Goal: Task Accomplishment & Management: Manage account settings

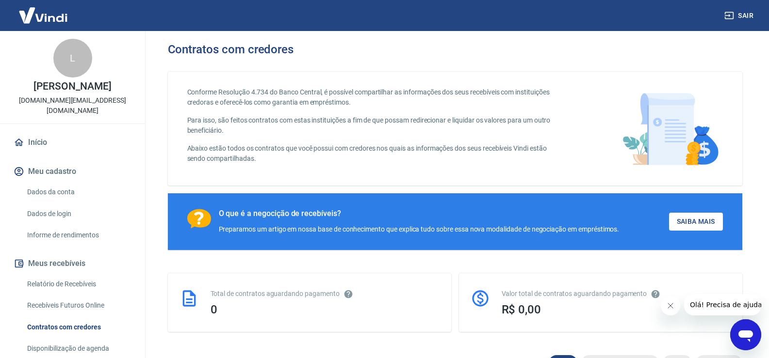
scroll to position [49, 0]
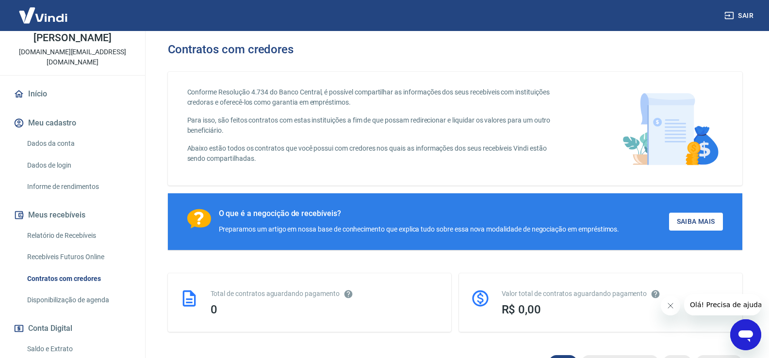
click at [70, 143] on link "Dados da conta" at bounding box center [78, 144] width 110 height 20
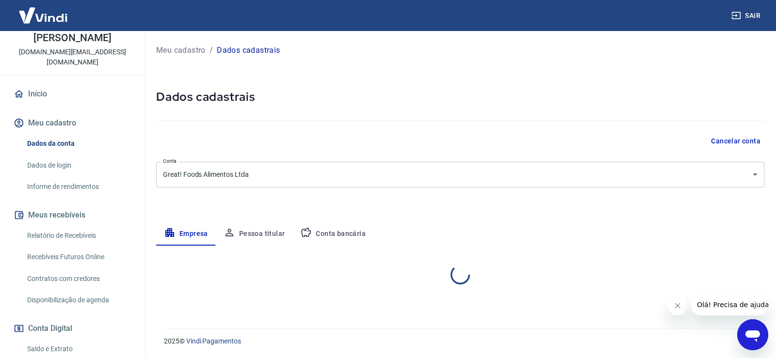
select select "SC"
select select "business"
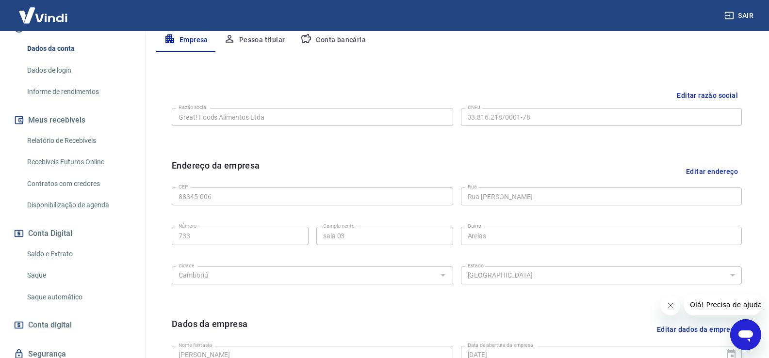
scroll to position [297, 0]
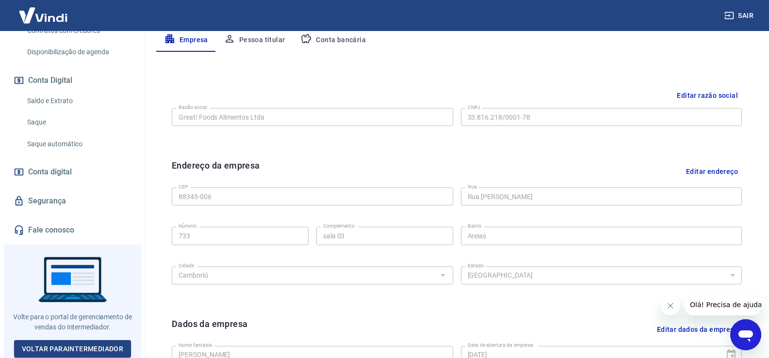
click at [57, 82] on button "Conta Digital" at bounding box center [73, 80] width 122 height 21
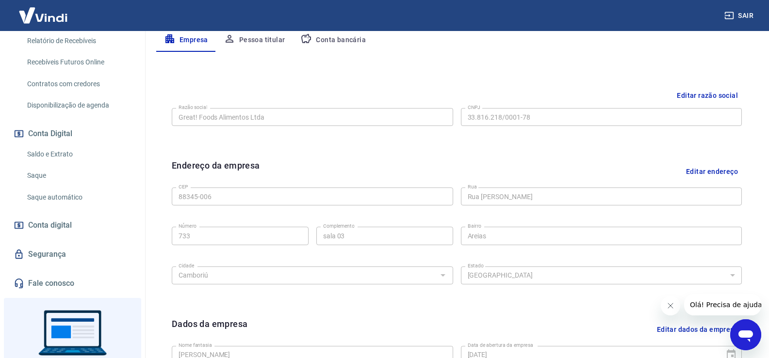
scroll to position [248, 0]
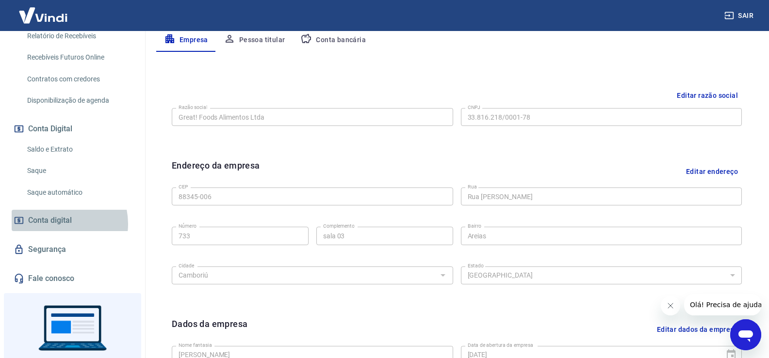
click at [55, 224] on span "Conta digital" at bounding box center [50, 221] width 44 height 14
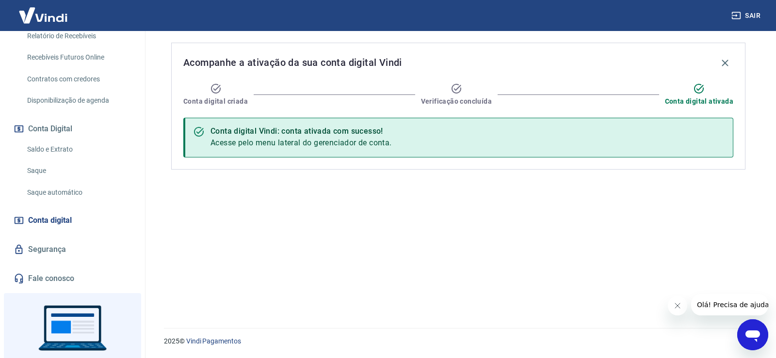
click at [52, 191] on link "Saque automático" at bounding box center [78, 193] width 110 height 20
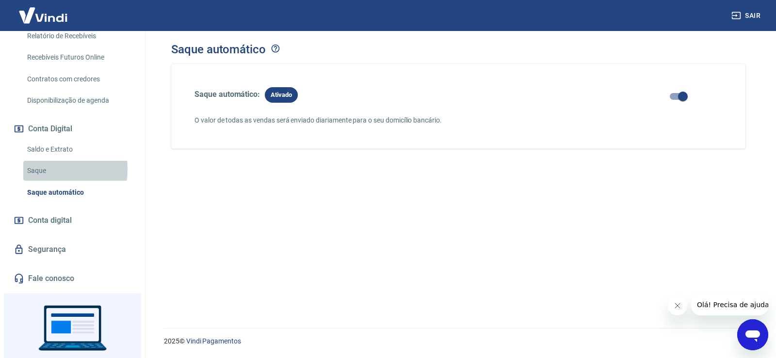
click at [41, 169] on link "Saque" at bounding box center [78, 171] width 110 height 20
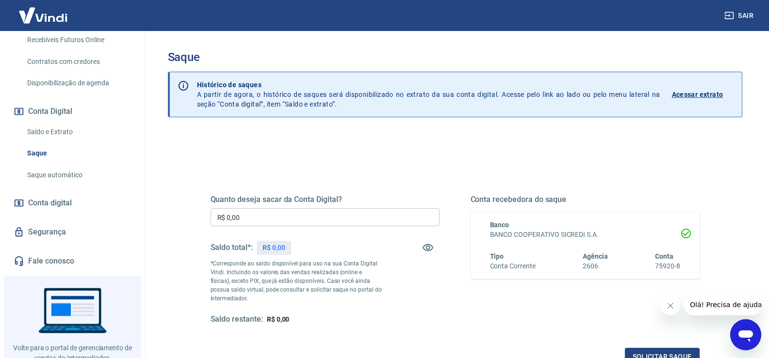
scroll to position [248, 0]
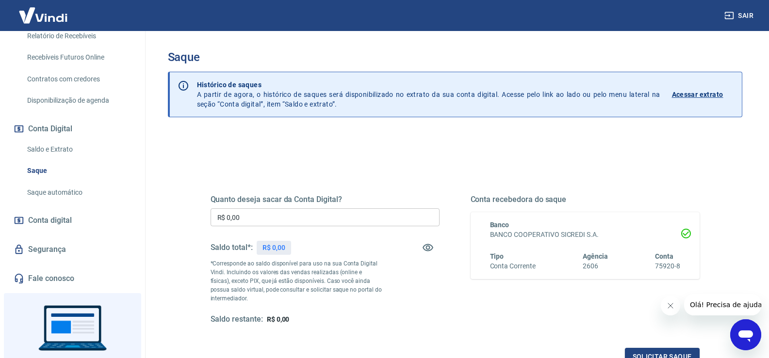
click at [58, 152] on link "Saldo e Extrato" at bounding box center [78, 150] width 110 height 20
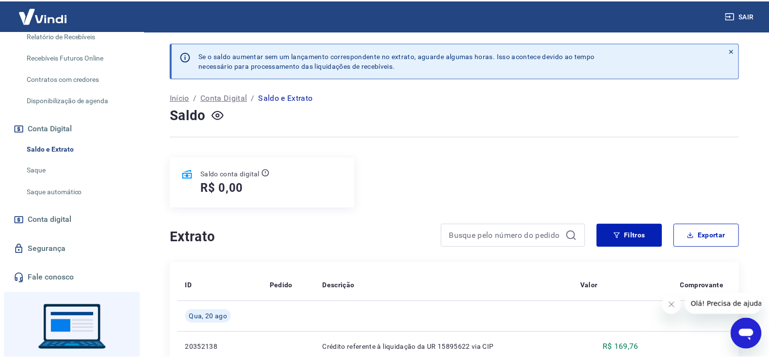
scroll to position [297, 0]
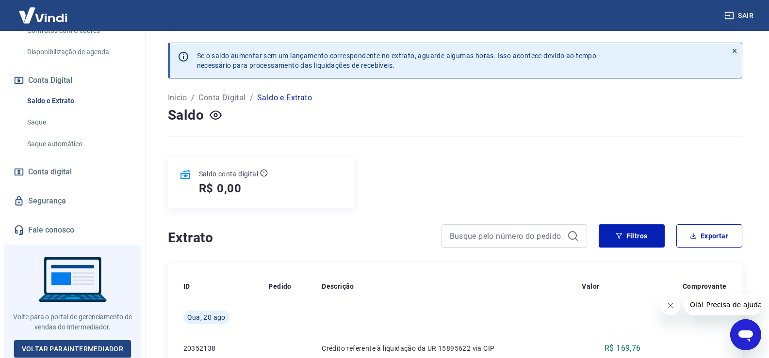
click at [63, 77] on button "Conta Digital" at bounding box center [73, 80] width 122 height 21
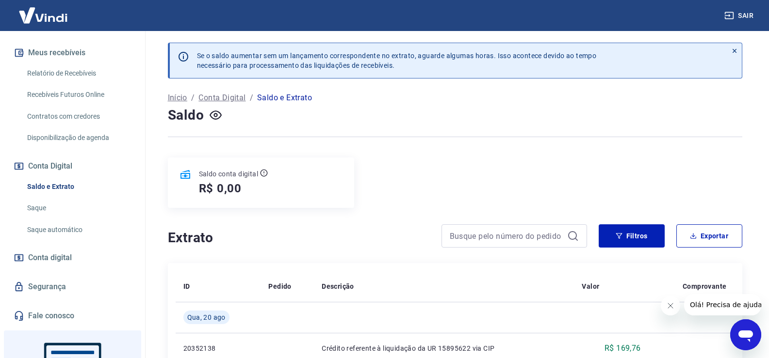
scroll to position [200, 0]
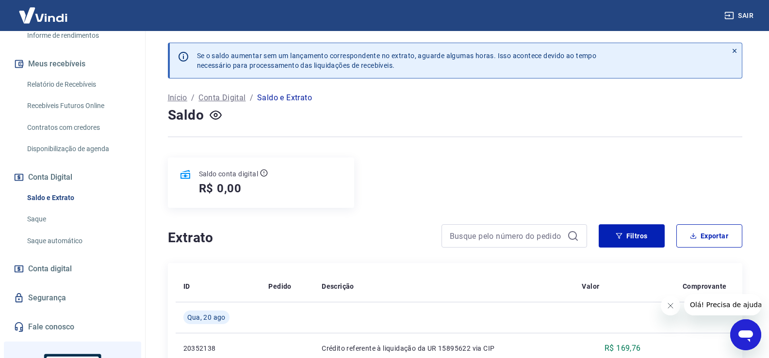
click at [74, 150] on link "Disponibilização de agenda" at bounding box center [78, 149] width 110 height 20
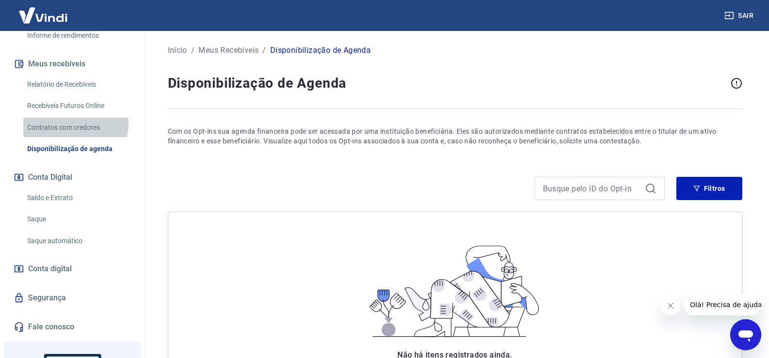
click at [74, 124] on link "Contratos com credores" at bounding box center [78, 128] width 110 height 20
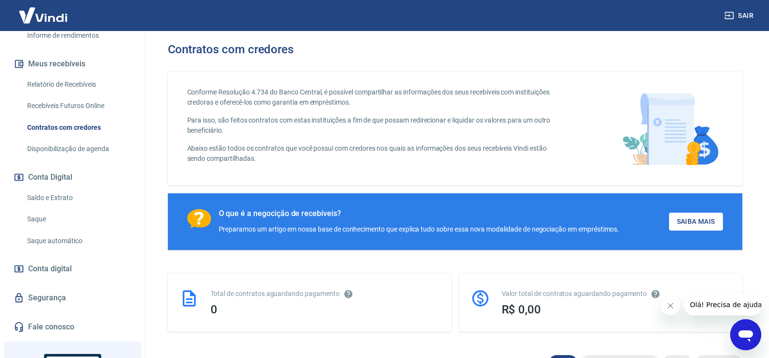
click at [82, 103] on link "Recebíveis Futuros Online" at bounding box center [78, 106] width 110 height 20
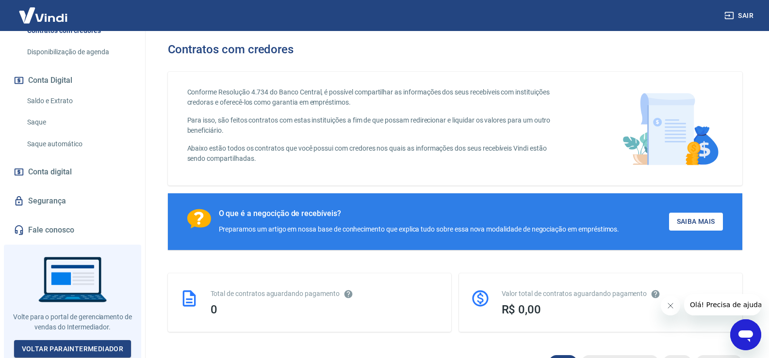
scroll to position [54, 0]
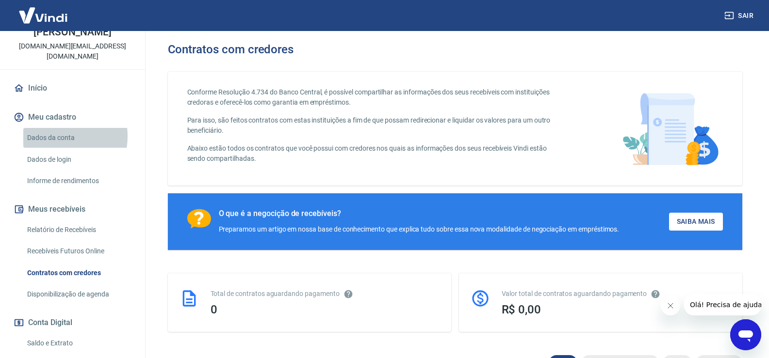
click at [50, 136] on link "Dados da conta" at bounding box center [78, 138] width 110 height 20
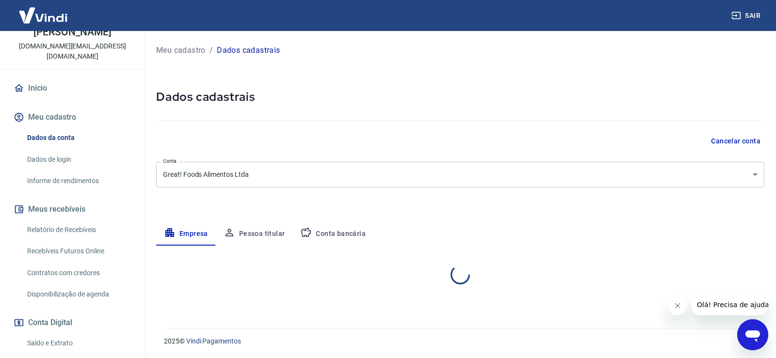
select select "SC"
select select "business"
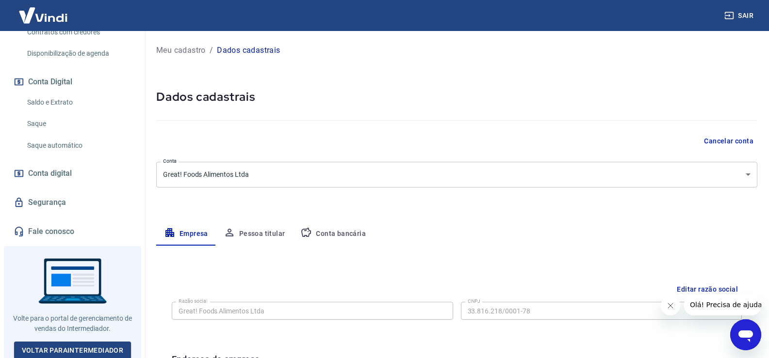
scroll to position [297, 0]
click at [746, 337] on icon "Abrir janela de mensagens" at bounding box center [745, 337] width 15 height 12
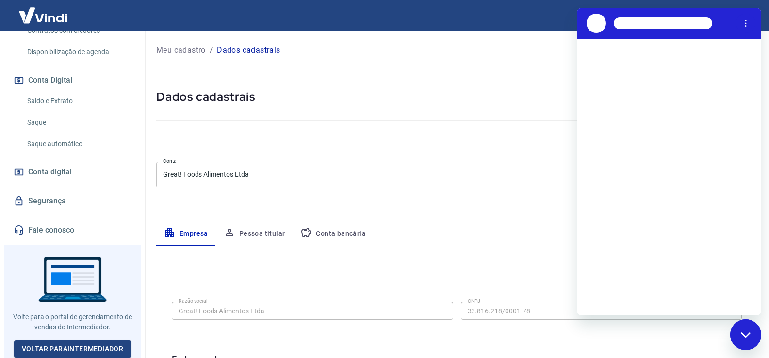
scroll to position [0, 0]
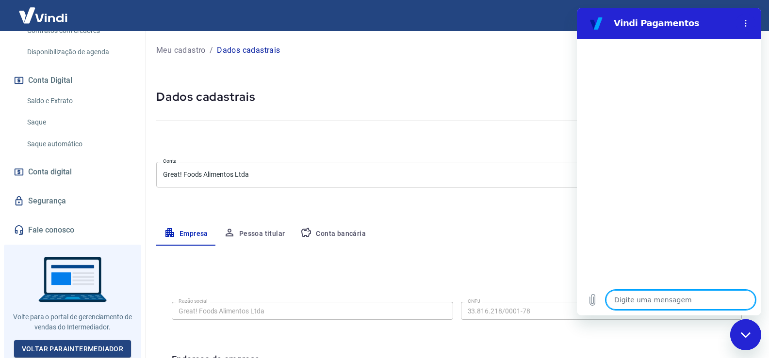
type textarea "x"
type textarea "ca"
type textarea "x"
type textarea "can"
type textarea "x"
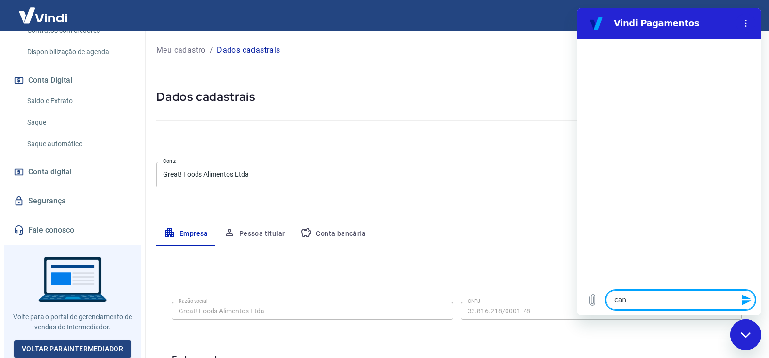
type textarea "canc"
type textarea "x"
type textarea "cance"
type textarea "x"
type textarea "cancel"
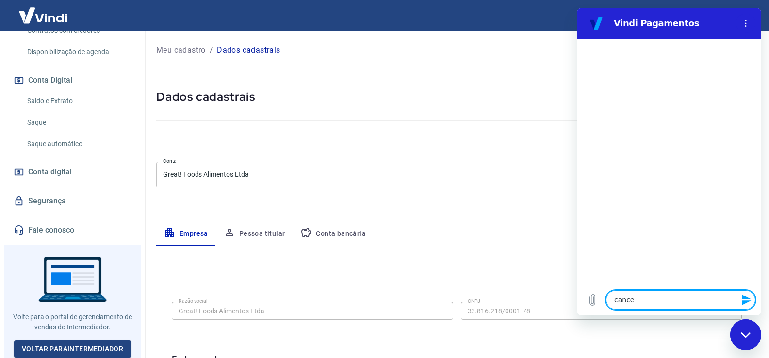
type textarea "x"
type textarea "cancela"
type textarea "x"
type textarea "cancelar"
type textarea "x"
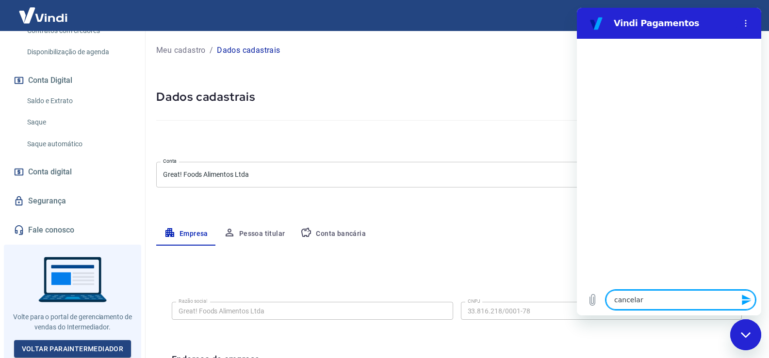
type textarea "cancelar"
type textarea "x"
type textarea "cancelar v"
type textarea "x"
type textarea "cancelar vi"
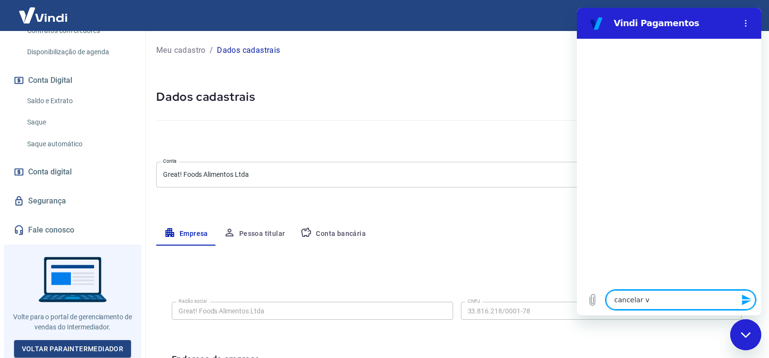
type textarea "x"
type textarea "cancelar vin"
type textarea "x"
type textarea "cancelar vind"
type textarea "x"
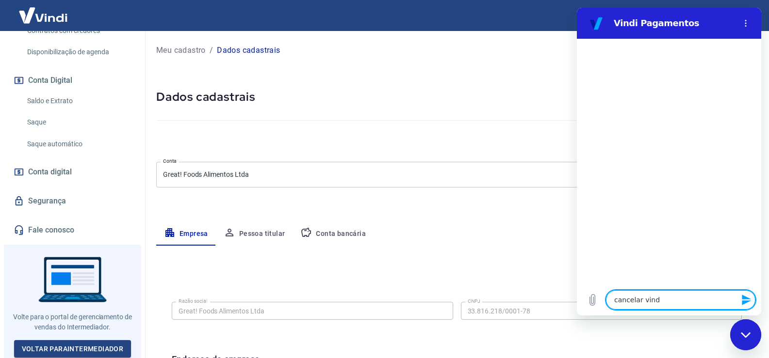
type textarea "cancelar vindi"
type textarea "x"
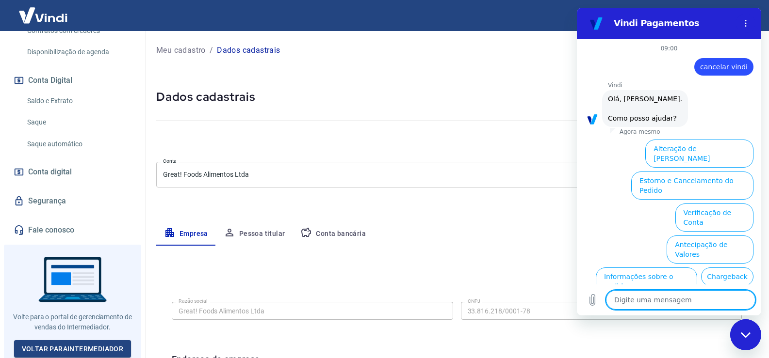
scroll to position [54, 0]
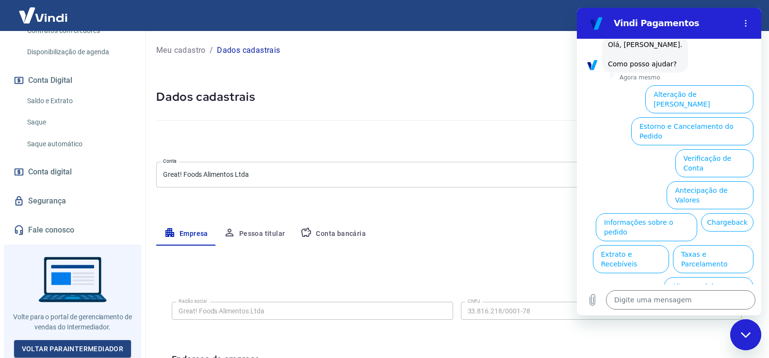
click at [710, 309] on button "Assinaturas e Faturas Tray" at bounding box center [707, 323] width 94 height 28
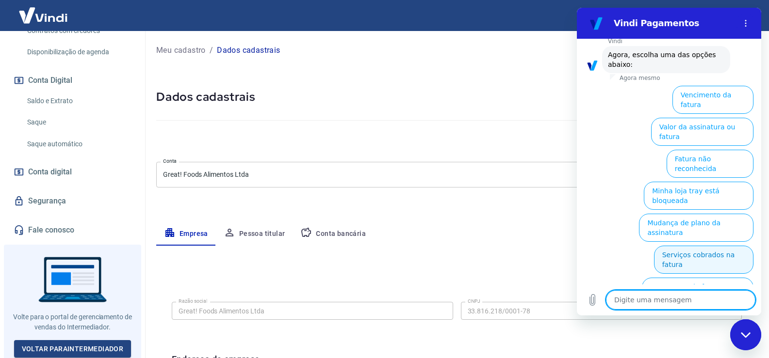
scroll to position [119, 0]
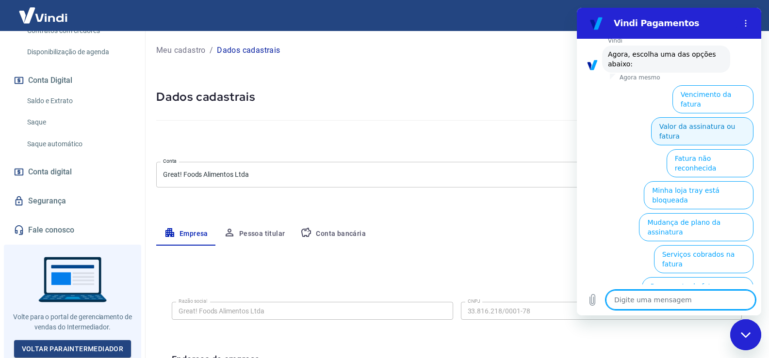
click at [714, 119] on button "Valor da assinatura ou fatura" at bounding box center [702, 131] width 102 height 28
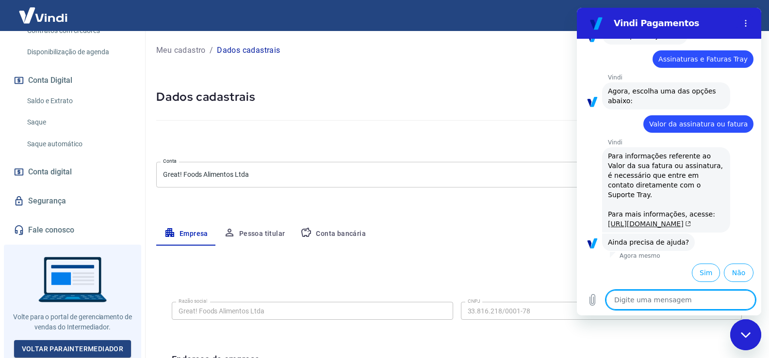
scroll to position [112, 0]
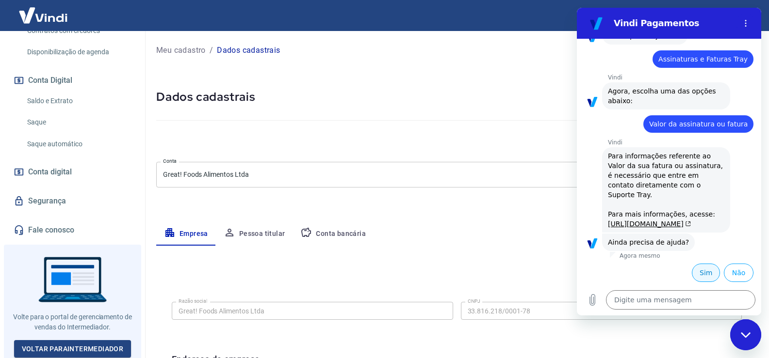
click at [700, 271] on button "Sim" at bounding box center [706, 273] width 28 height 18
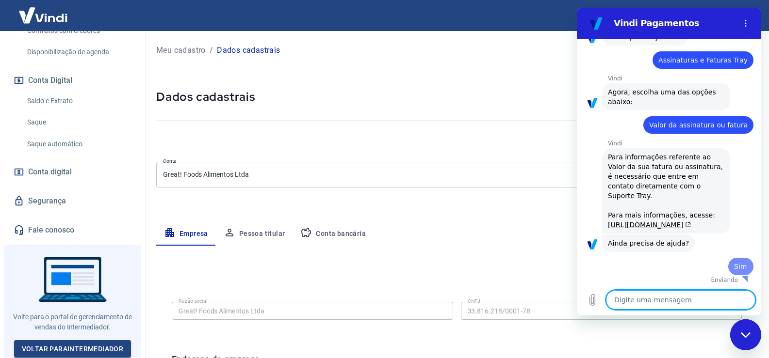
scroll to position [113, 0]
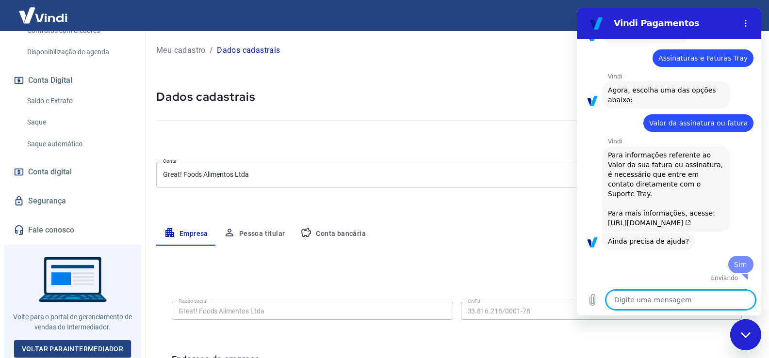
click at [648, 302] on textarea at bounding box center [680, 300] width 149 height 19
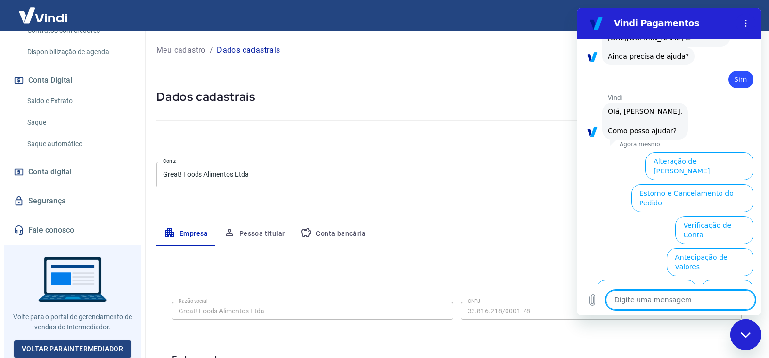
scroll to position [365, 0]
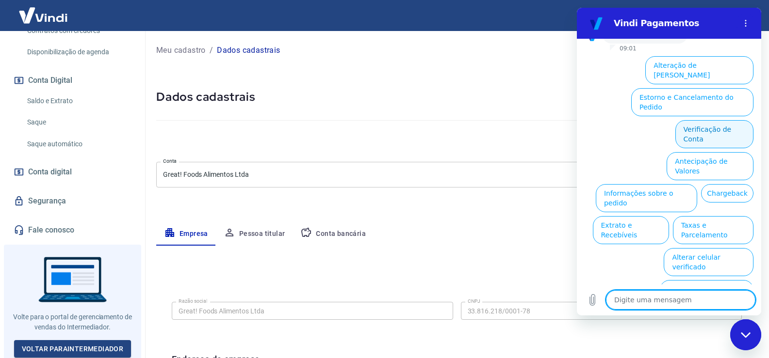
click at [717, 141] on button "Verificação de Conta" at bounding box center [714, 134] width 78 height 28
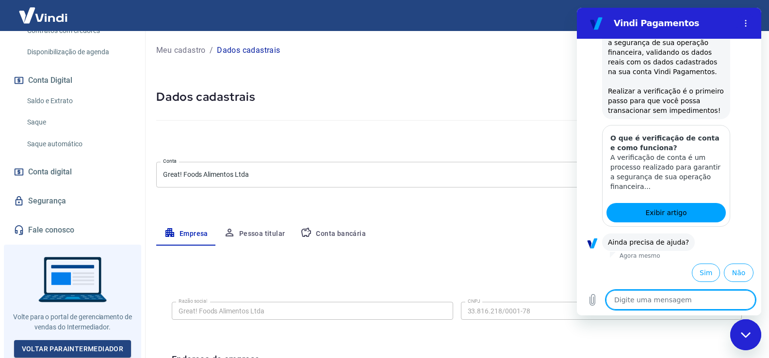
scroll to position [461, 0]
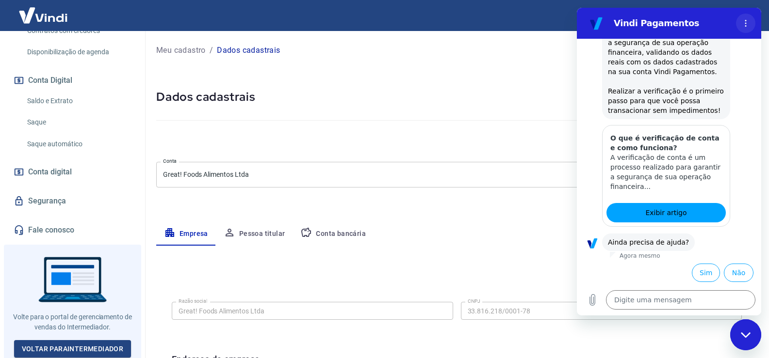
click at [745, 23] on circle "Menu de opções" at bounding box center [745, 23] width 1 height 1
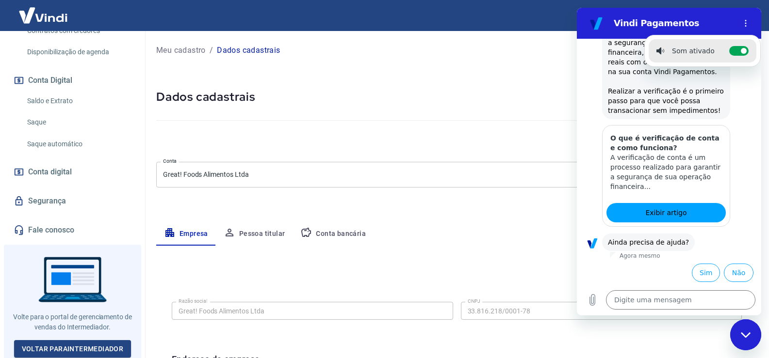
click at [330, 116] on div at bounding box center [456, 119] width 601 height 28
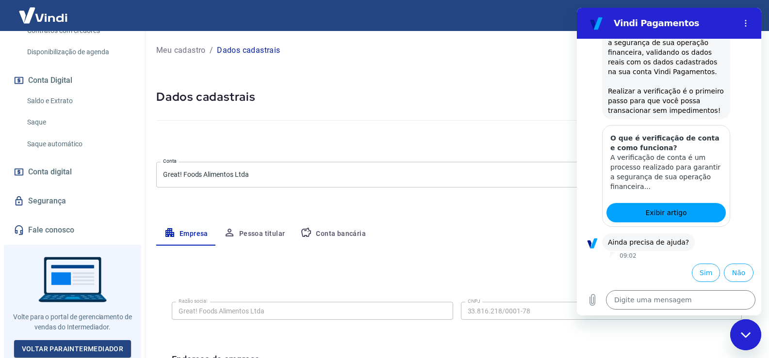
type textarea "x"
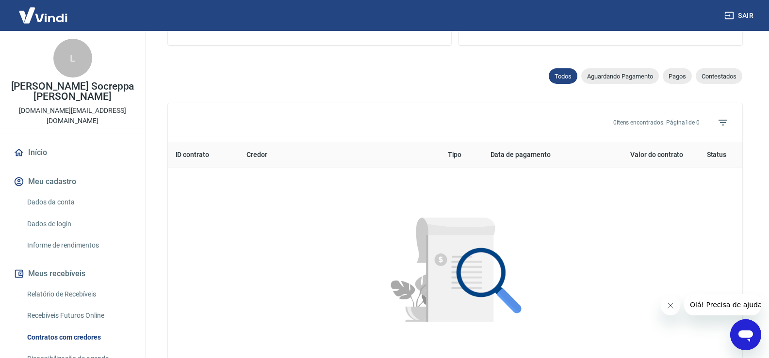
scroll to position [291, 0]
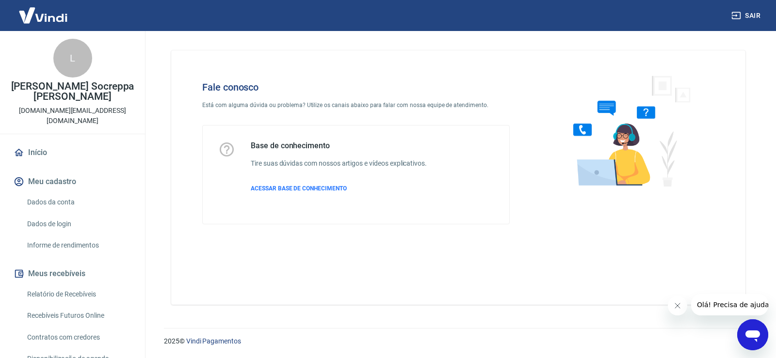
click at [295, 190] on span "ACESSAR BASE DE CONHECIMENTO" at bounding box center [299, 188] width 96 height 7
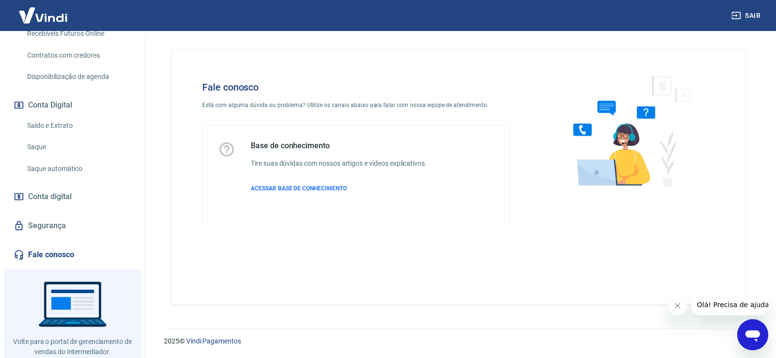
scroll to position [297, 0]
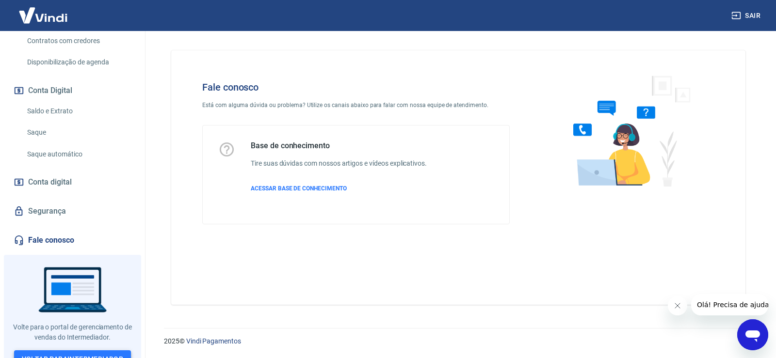
click at [88, 351] on link "Voltar para Intermediador" at bounding box center [72, 360] width 117 height 18
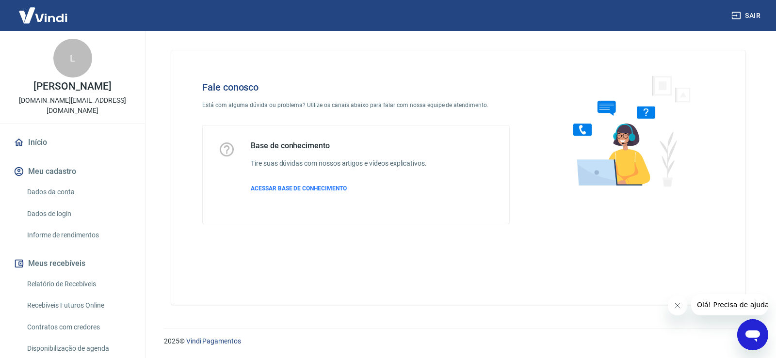
click at [63, 194] on link "Dados da conta" at bounding box center [78, 192] width 110 height 20
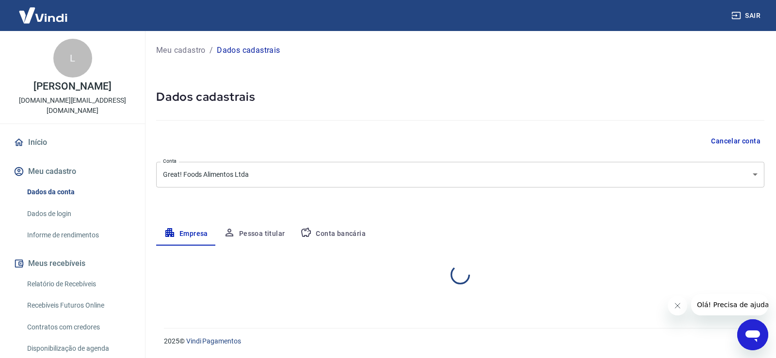
select select "SC"
select select "business"
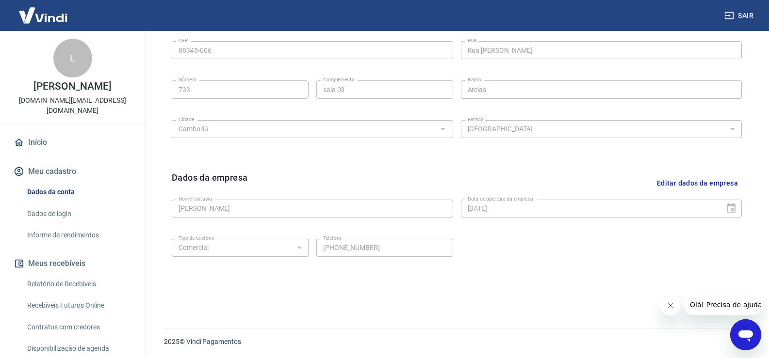
scroll to position [50, 0]
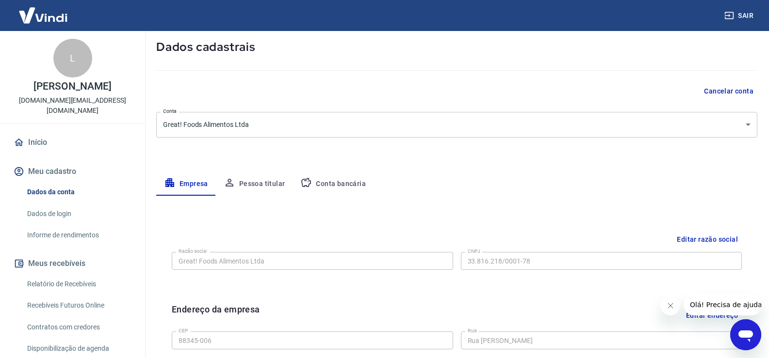
click at [720, 91] on button "Cancelar conta" at bounding box center [728, 91] width 57 height 18
